Goal: Browse casually: Explore the website without a specific task or goal

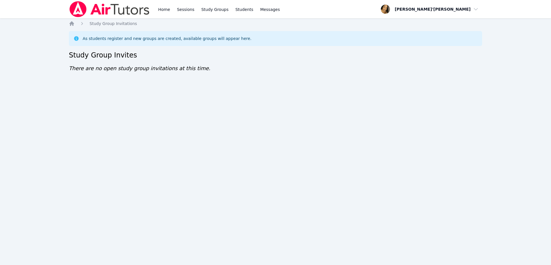
click at [510, 177] on div "Home Sessions Study Groups Students Messages Open user menu Lee'Tayna Hostick O…" at bounding box center [275, 132] width 551 height 265
